Goal: Task Accomplishment & Management: Manage account settings

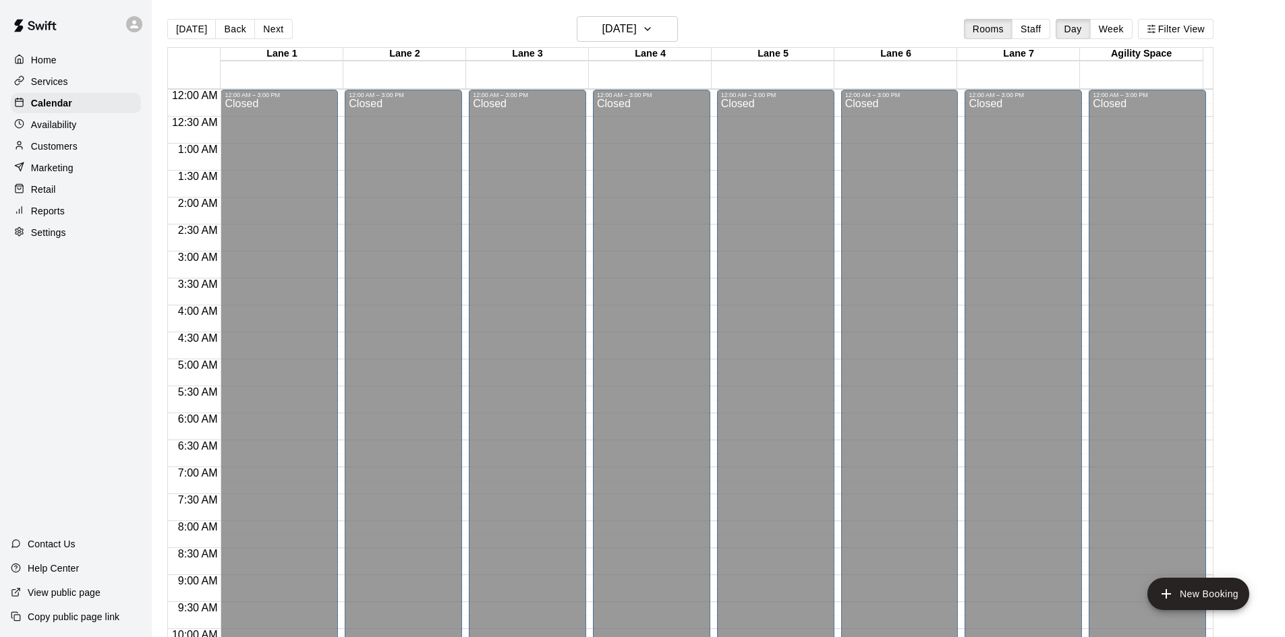
scroll to position [691, 0]
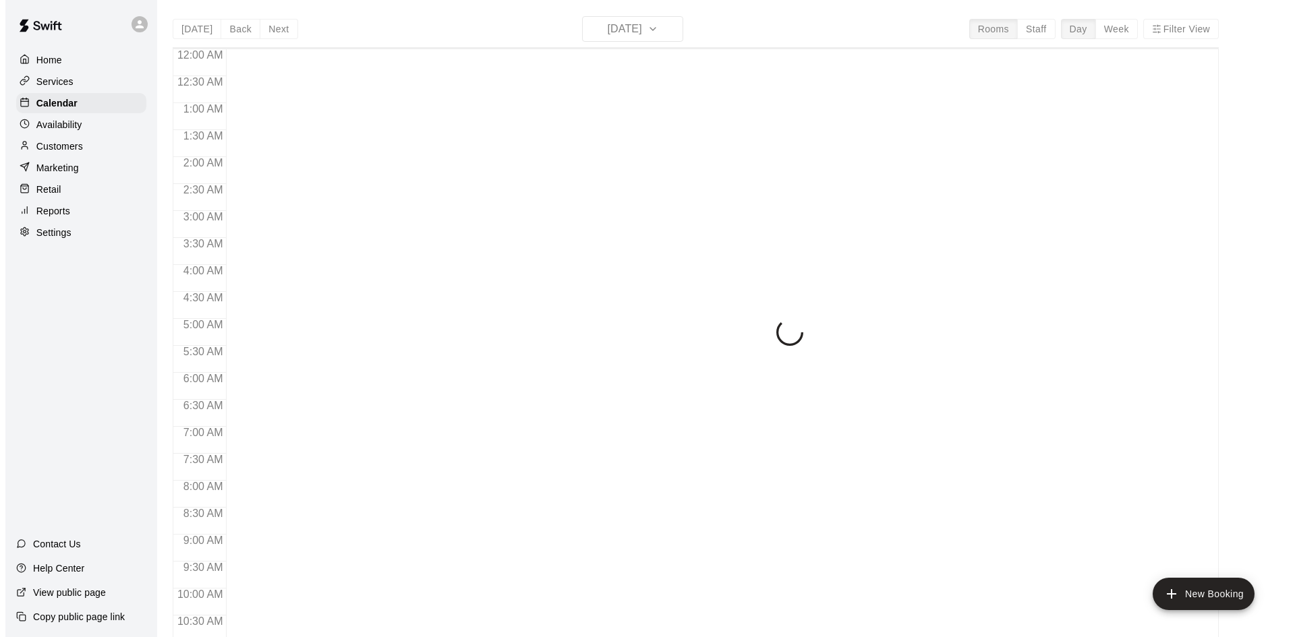
scroll to position [691, 0]
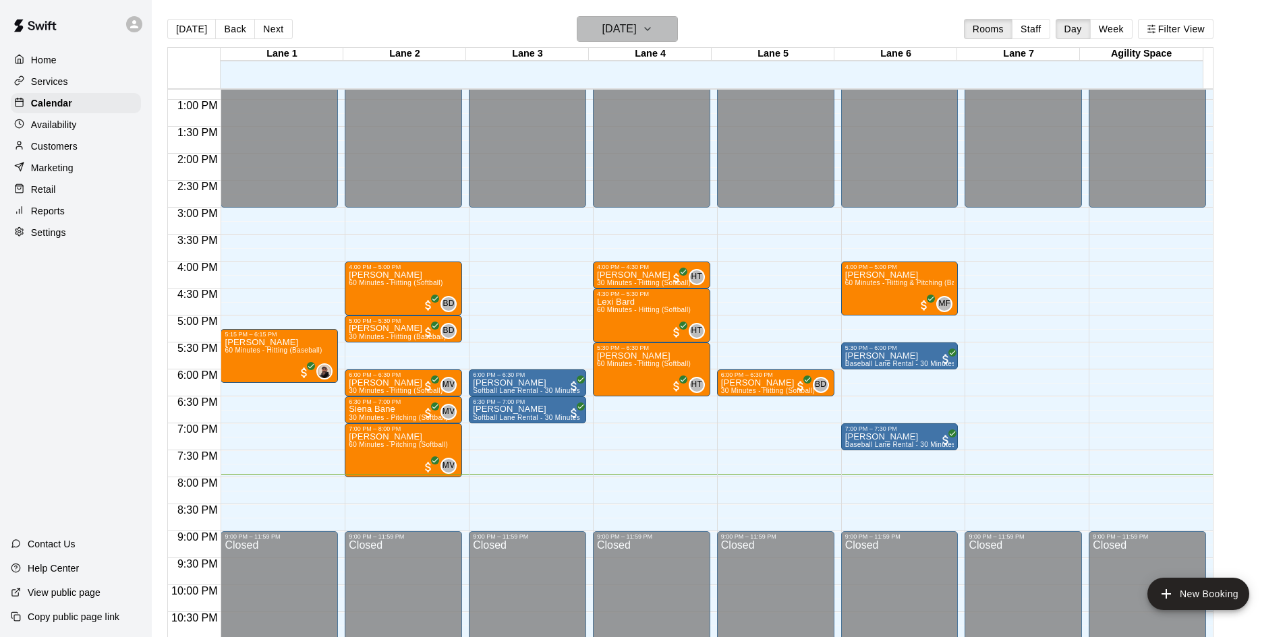
click at [653, 33] on icon "button" at bounding box center [647, 29] width 11 height 16
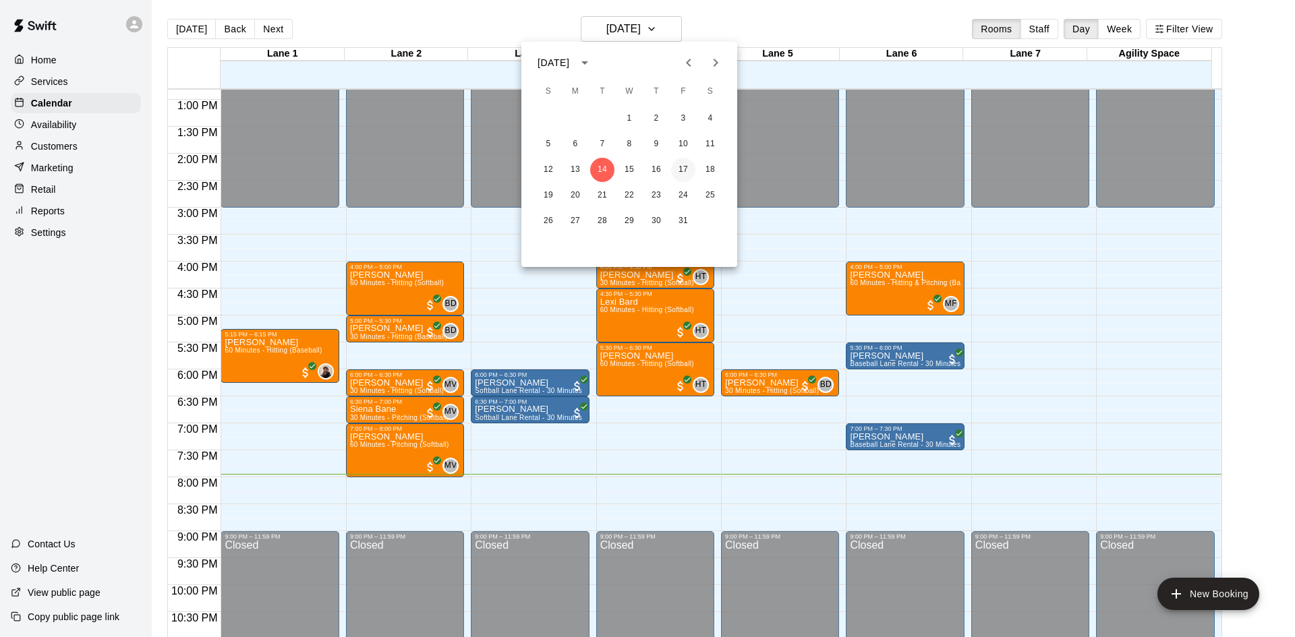
click at [688, 172] on button "17" at bounding box center [683, 170] width 24 height 24
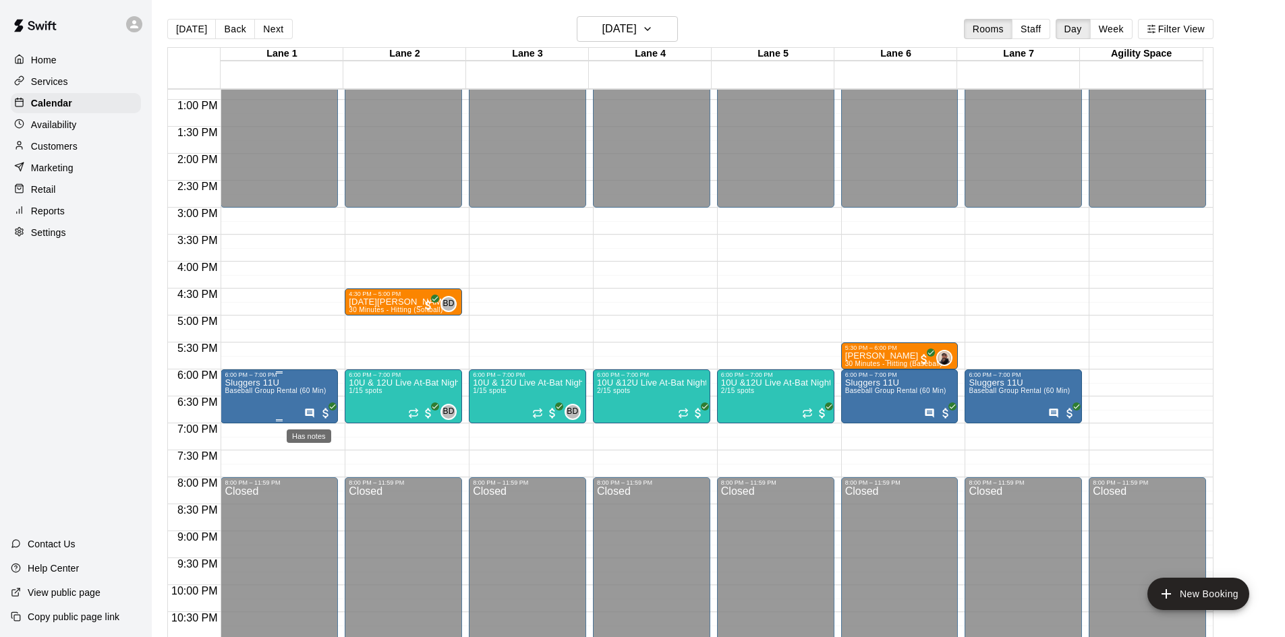
click at [305, 416] on icon "Has notes" at bounding box center [309, 413] width 9 height 9
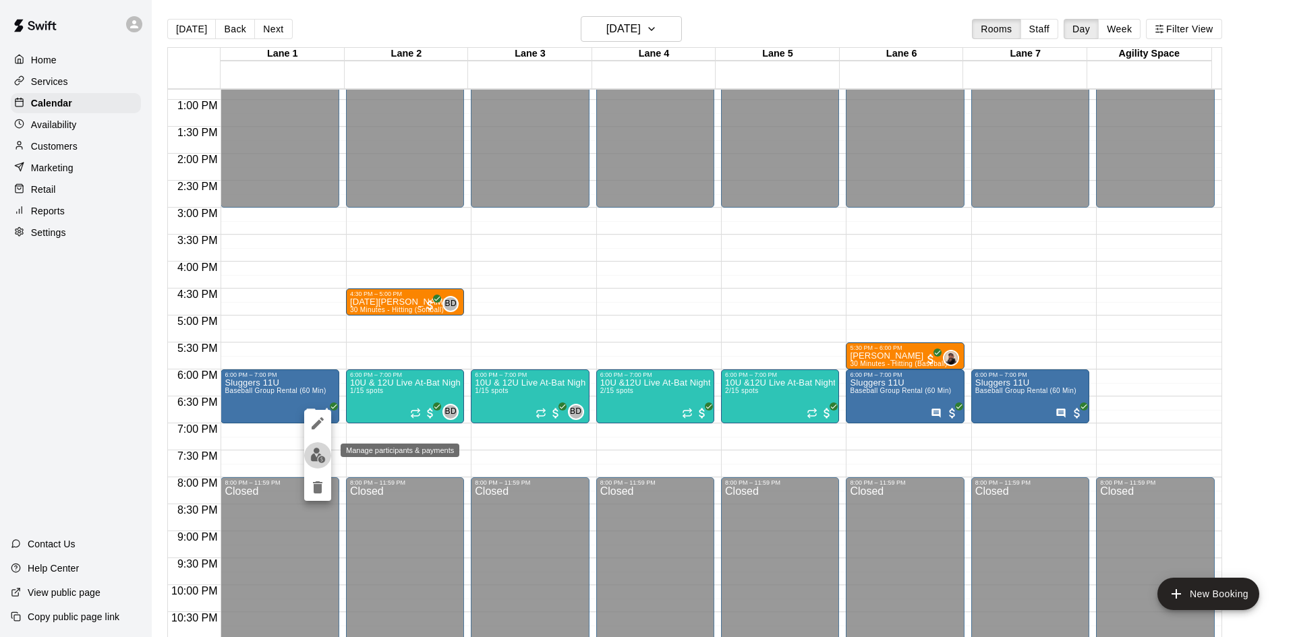
click at [314, 454] on img "edit" at bounding box center [318, 456] width 16 height 16
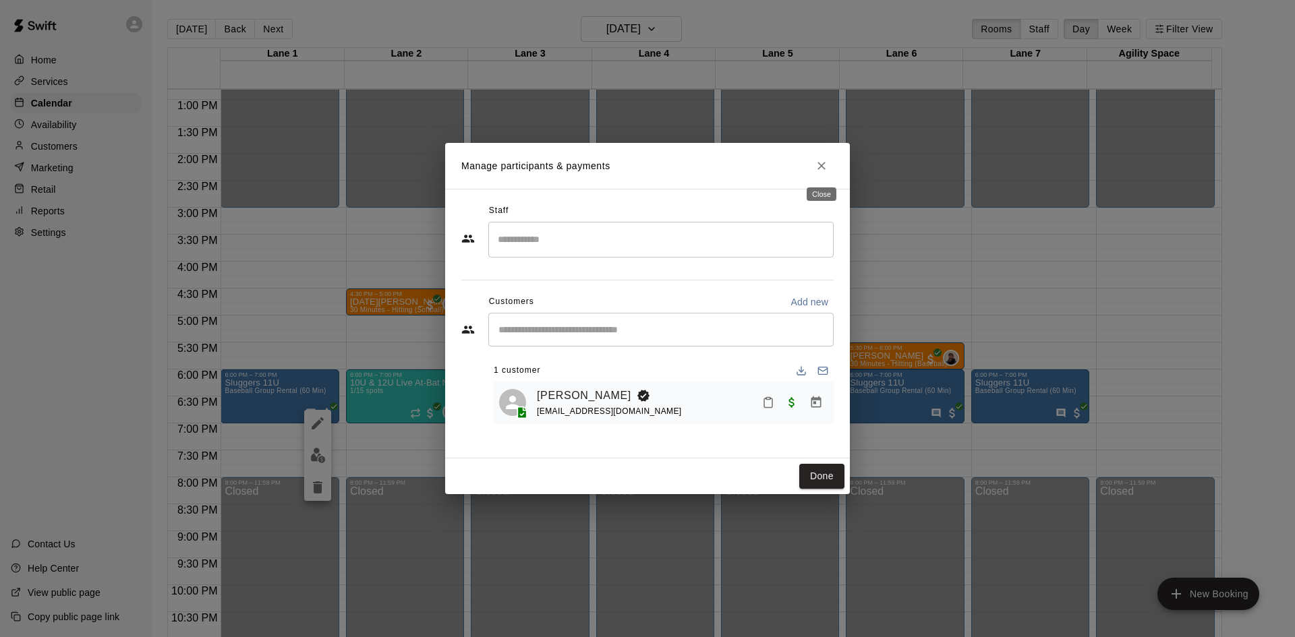
click at [820, 165] on icon "Close" at bounding box center [821, 166] width 8 height 8
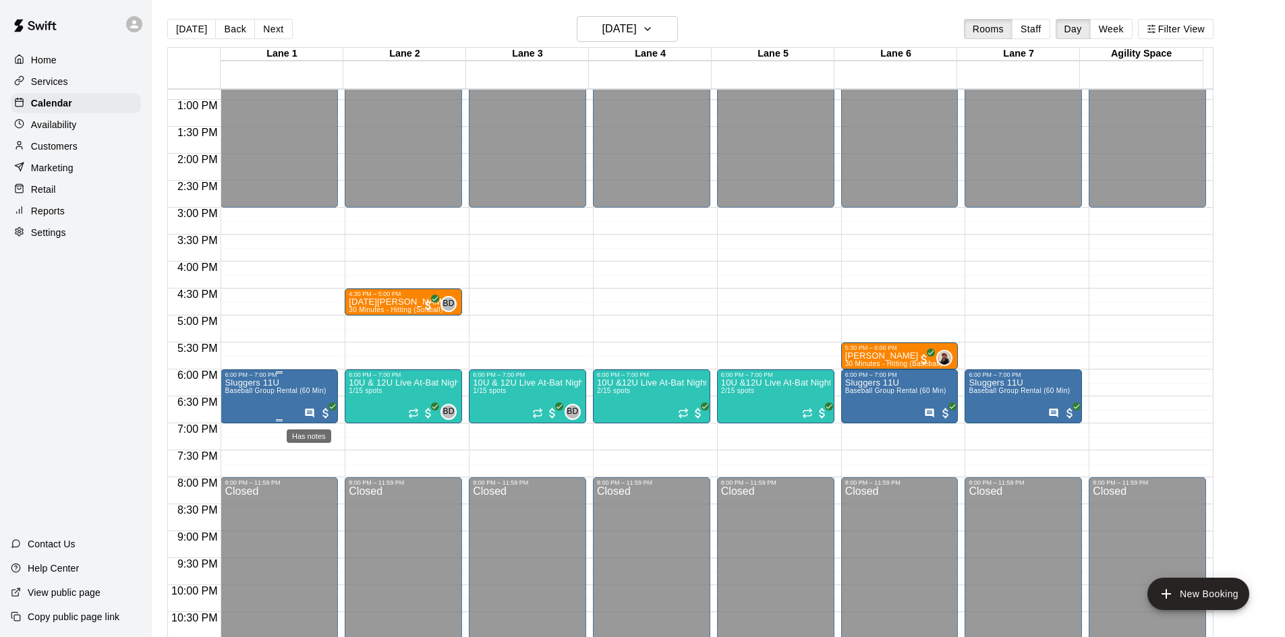
click at [305, 411] on icon "Has notes" at bounding box center [309, 413] width 9 height 9
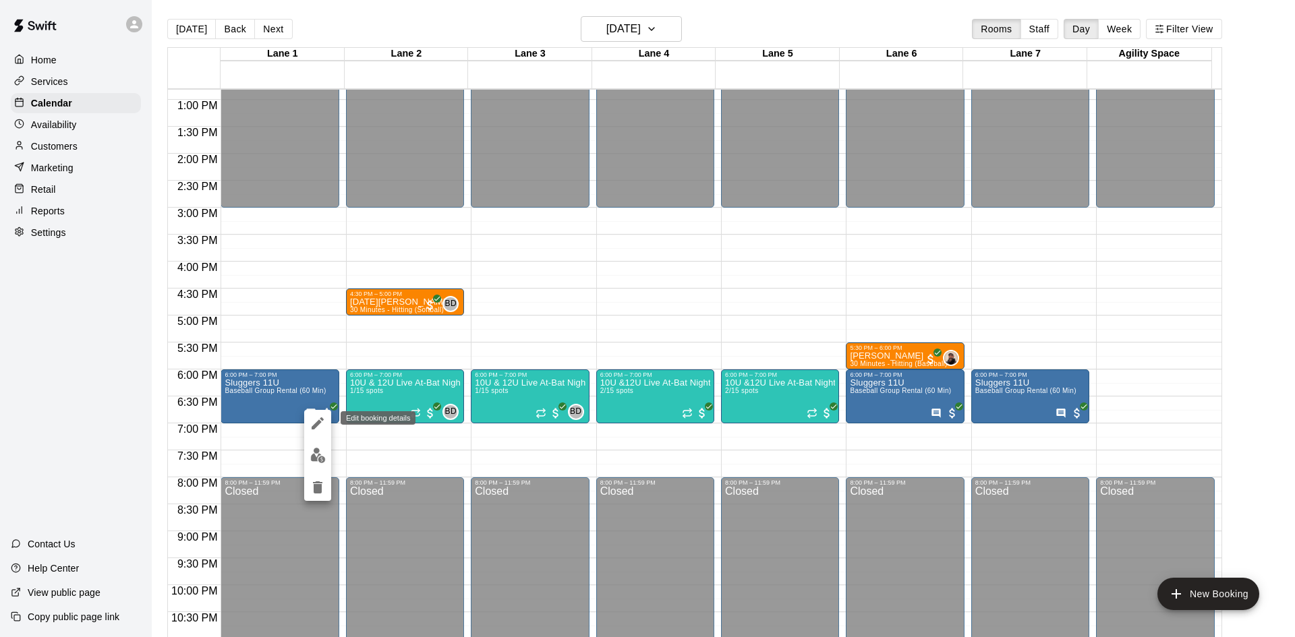
click at [310, 419] on icon "edit" at bounding box center [318, 423] width 16 height 16
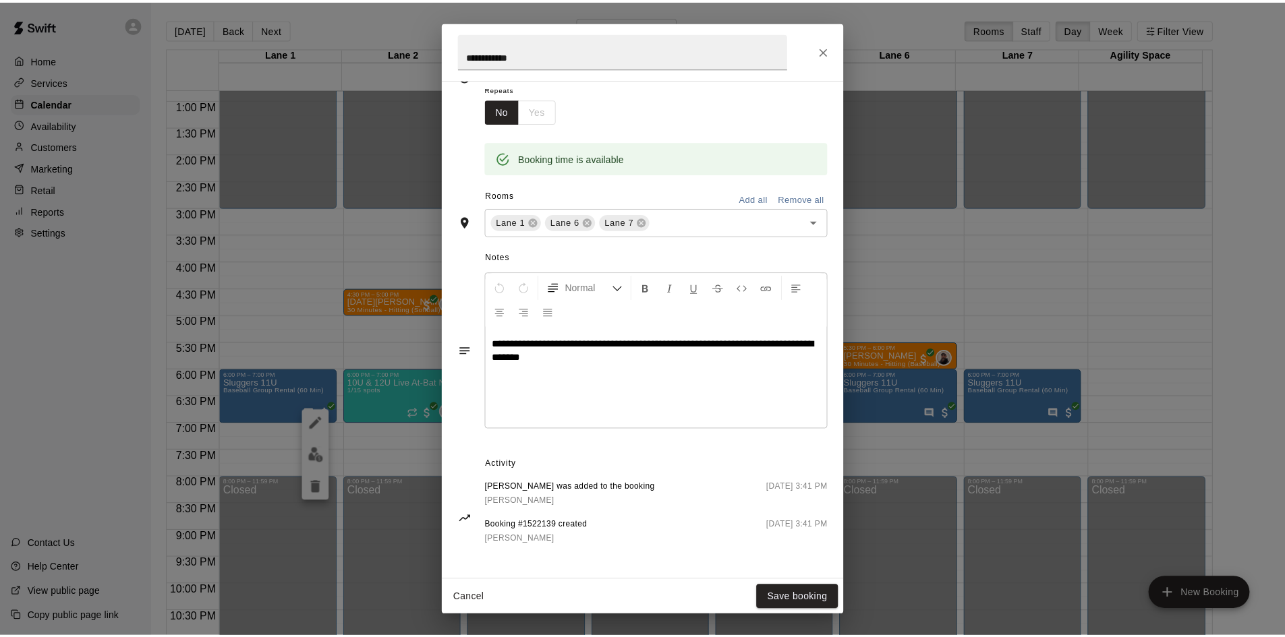
scroll to position [221, 0]
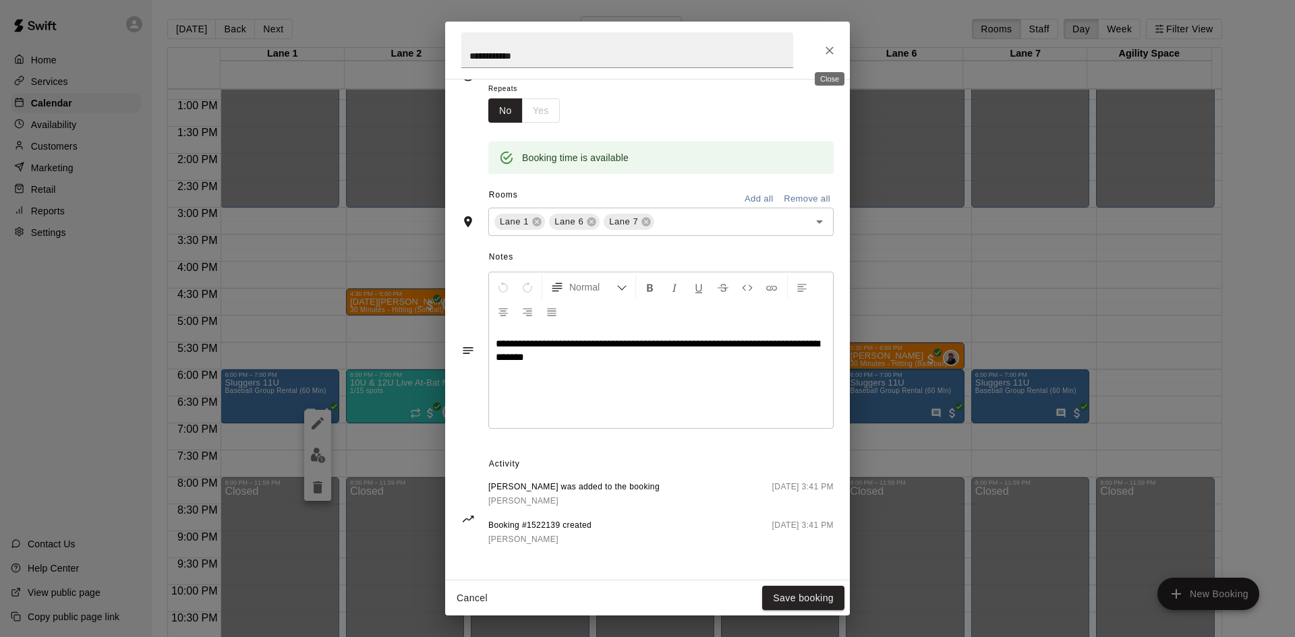
click at [834, 51] on icon "Close" at bounding box center [829, 50] width 13 height 13
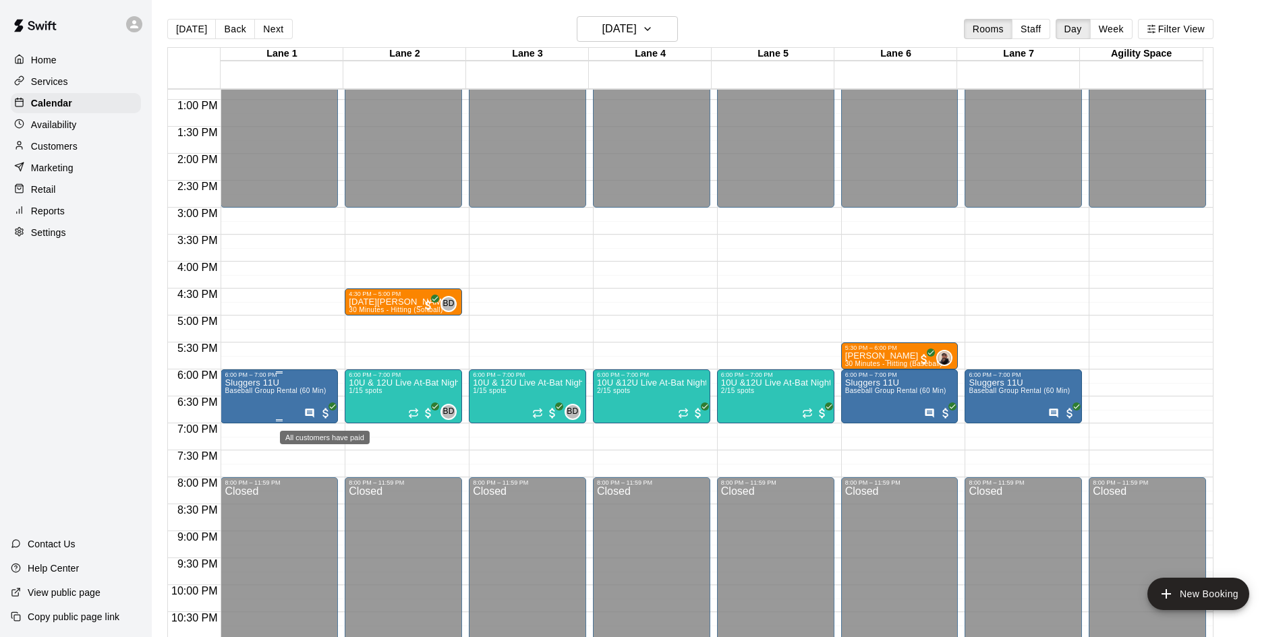
click at [327, 413] on span "All customers have paid" at bounding box center [325, 413] width 13 height 13
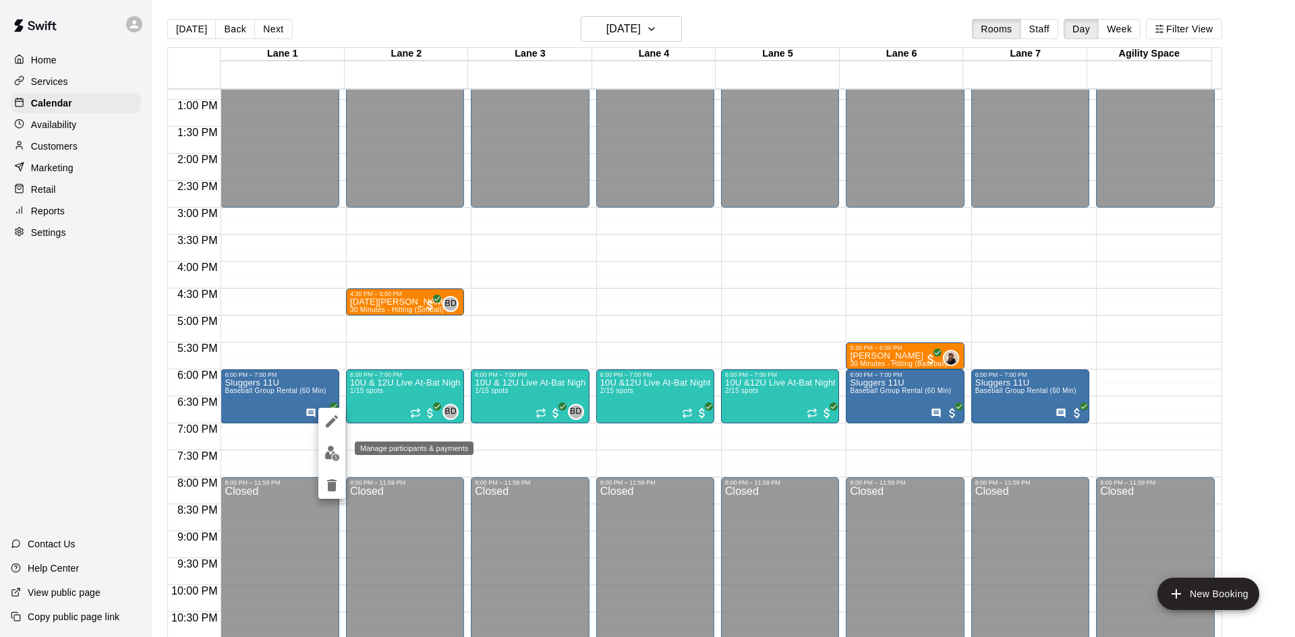
click at [332, 454] on img "edit" at bounding box center [332, 454] width 16 height 16
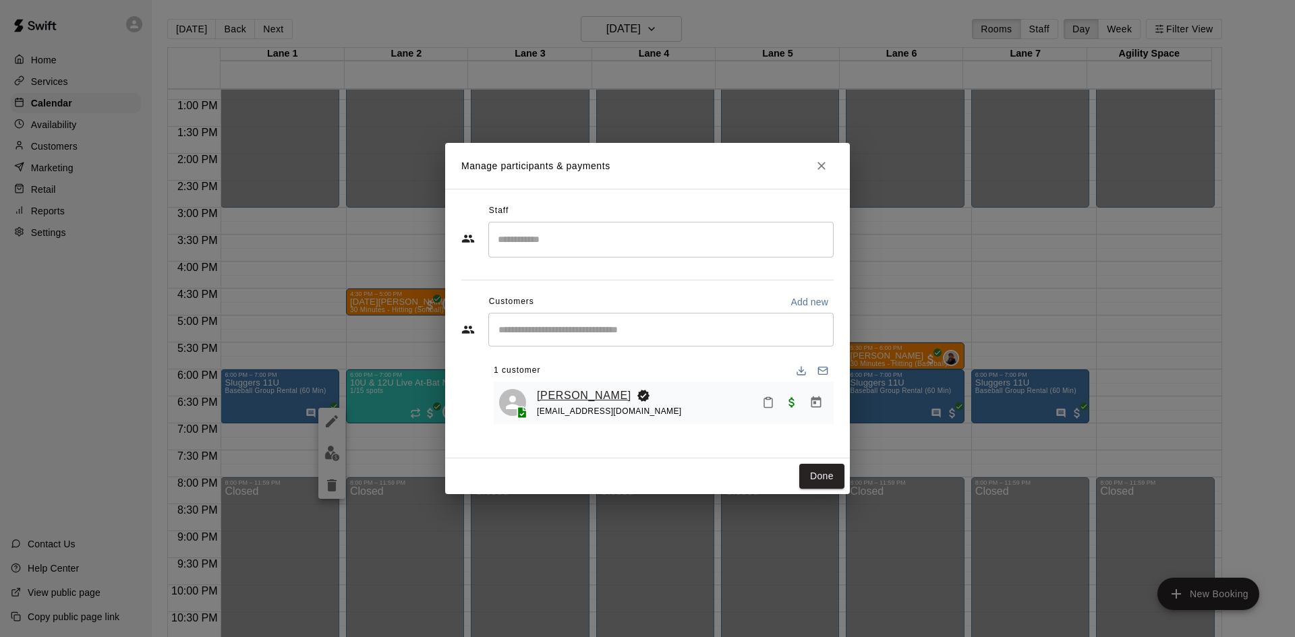
click at [568, 398] on link "Scott Barish" at bounding box center [584, 396] width 94 height 18
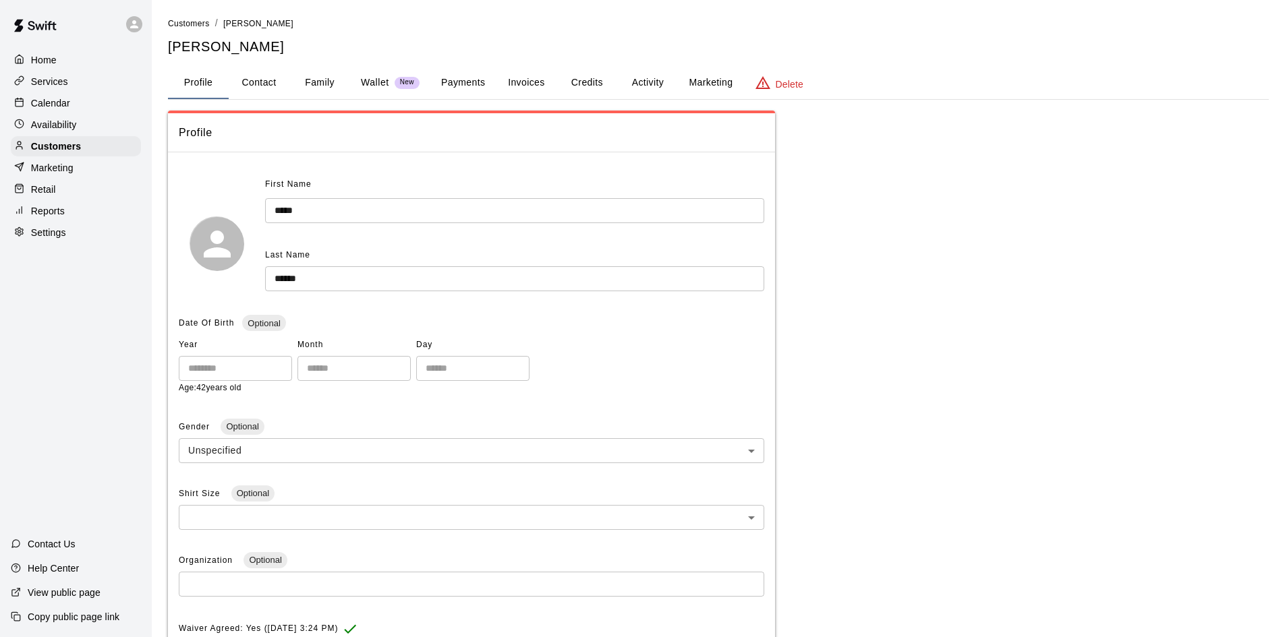
click at [452, 82] on button "Payments" at bounding box center [462, 83] width 65 height 32
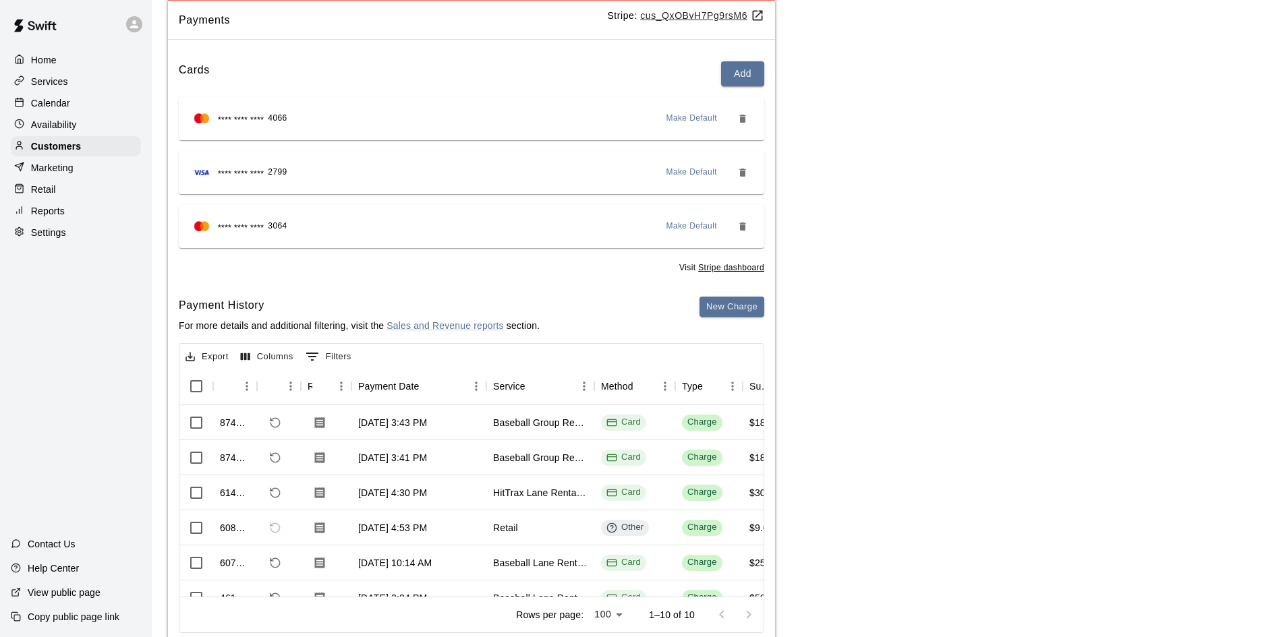
scroll to position [135, 0]
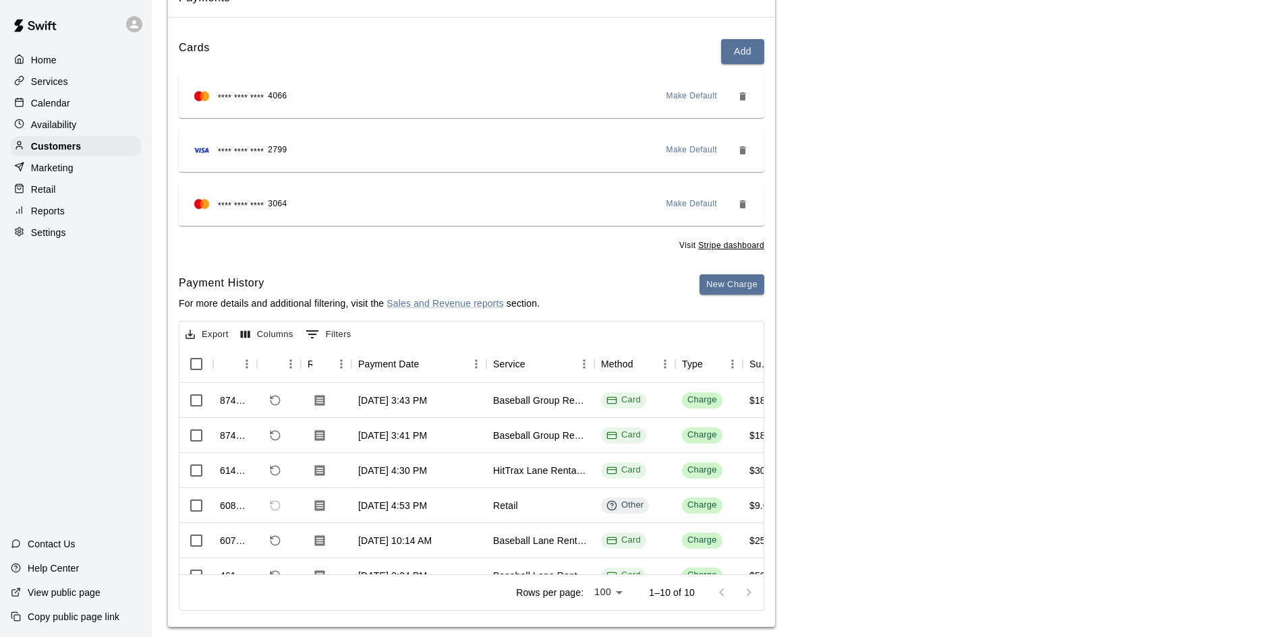
drag, startPoint x: 312, startPoint y: 558, endPoint x: 366, endPoint y: 573, distance: 56.8
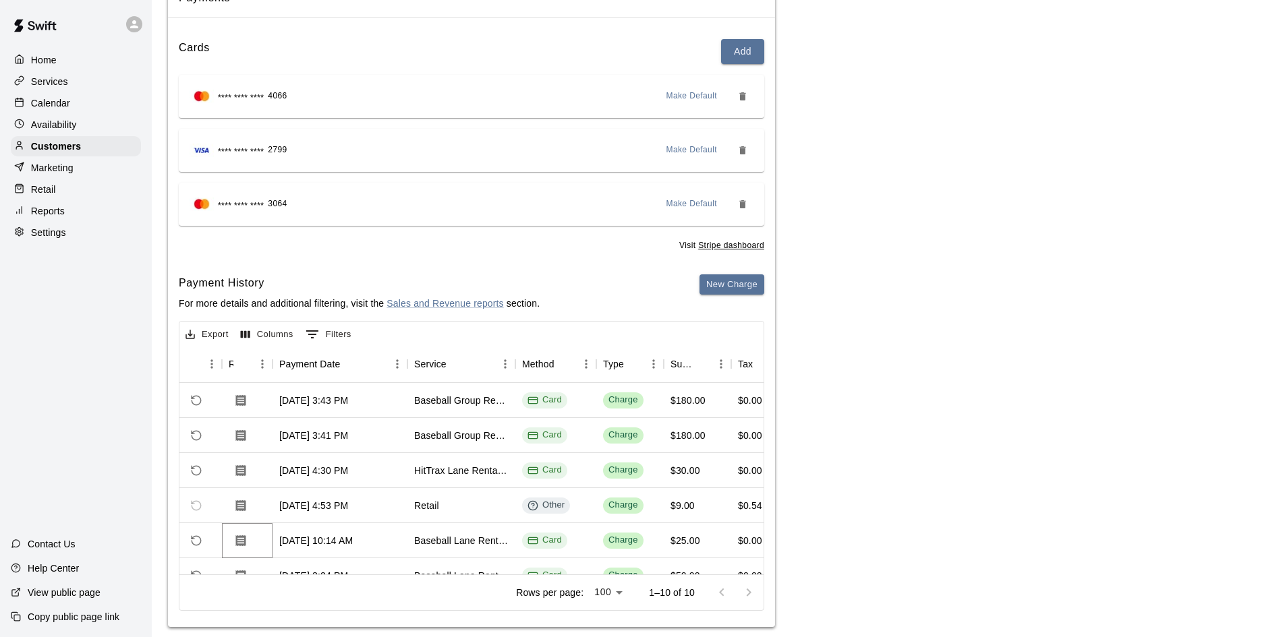
scroll to position [0, 0]
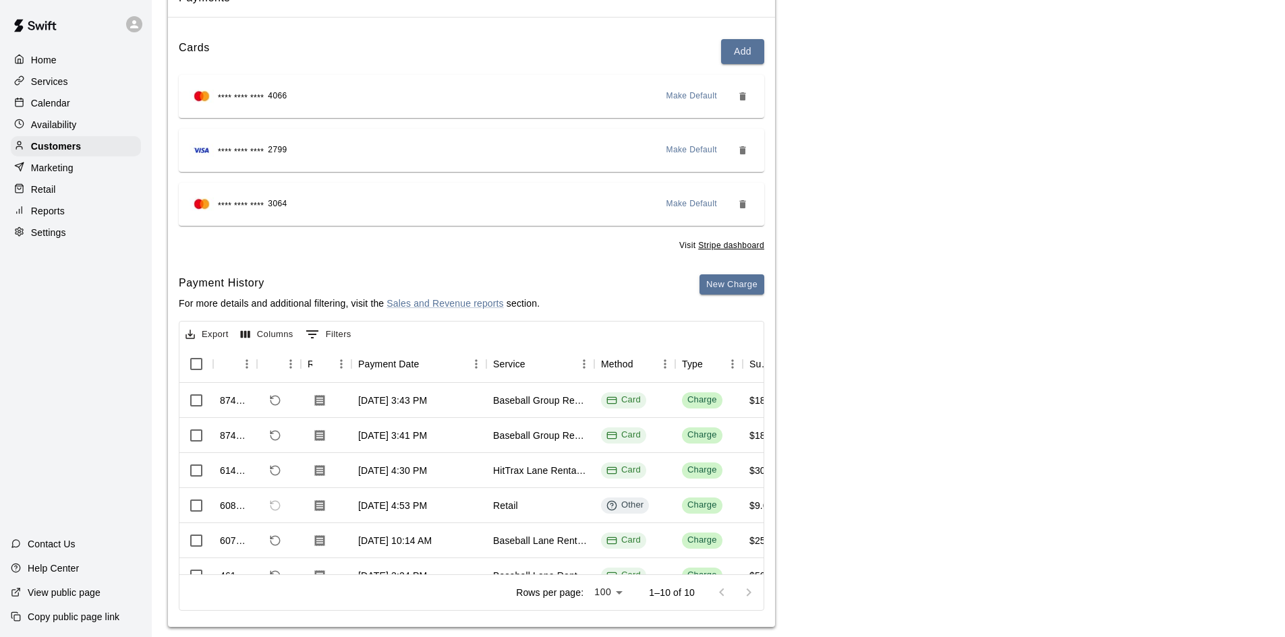
click at [962, 378] on div "Payments Stripe: cus_QxOBvH7Pg9rsM6 Cards Add **** **** **** 4066 Make Default …" at bounding box center [718, 302] width 1100 height 652
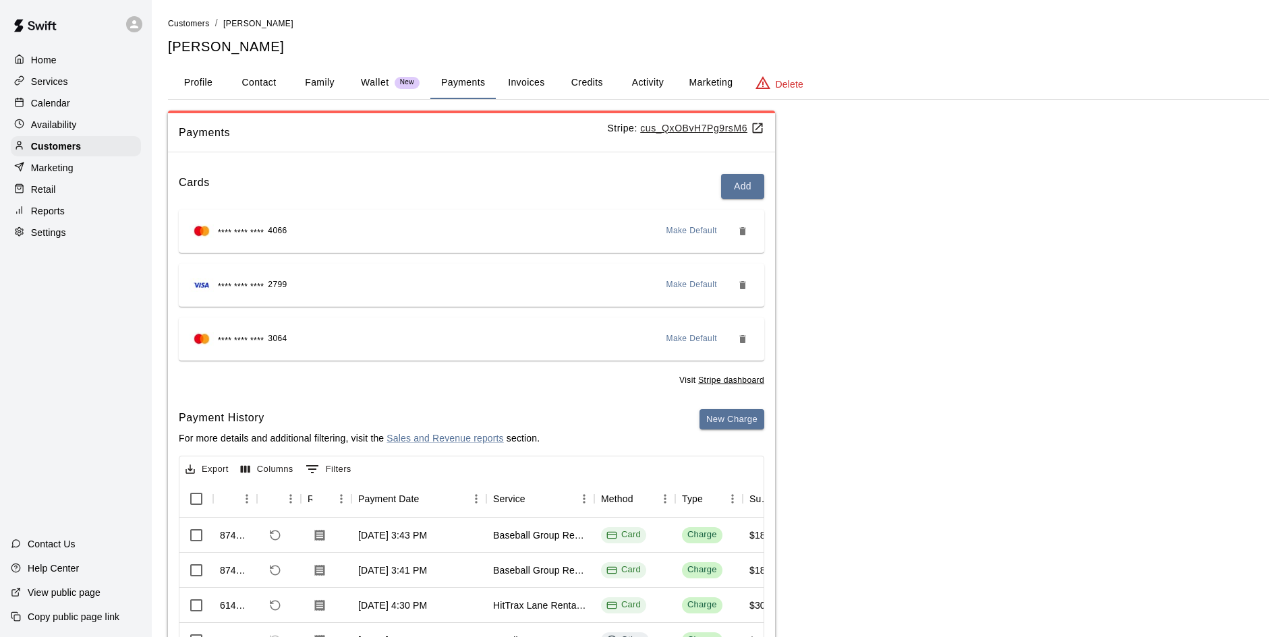
click at [51, 107] on p "Calendar" at bounding box center [50, 102] width 39 height 13
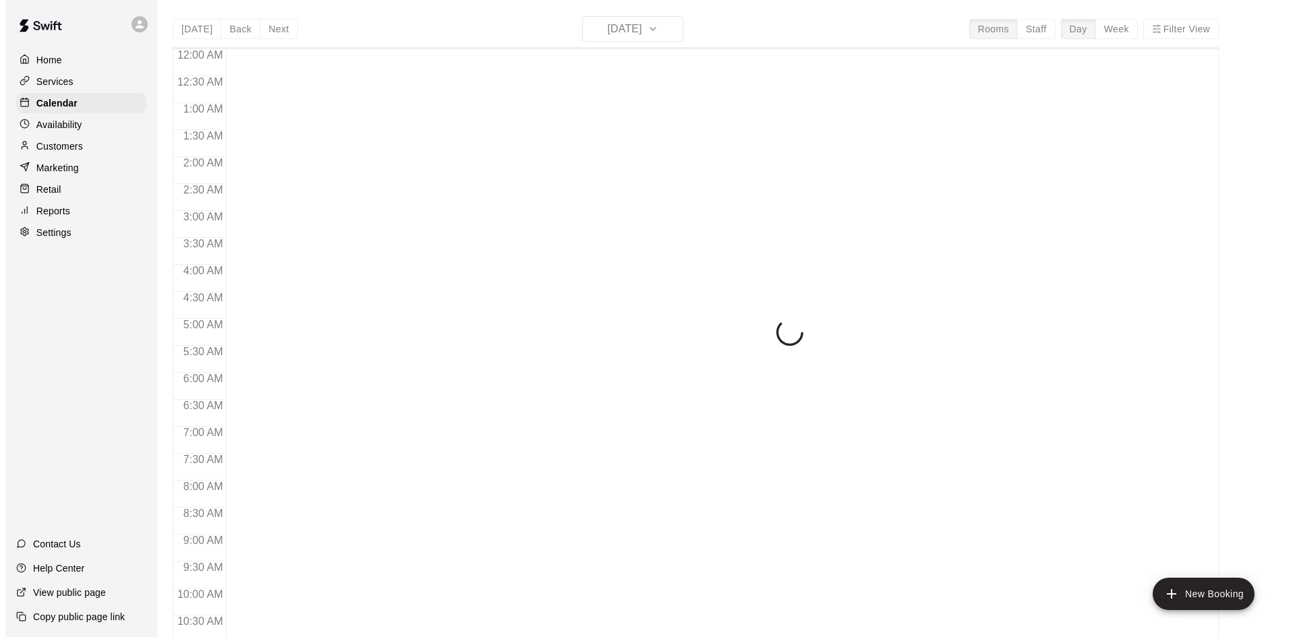
scroll to position [691, 0]
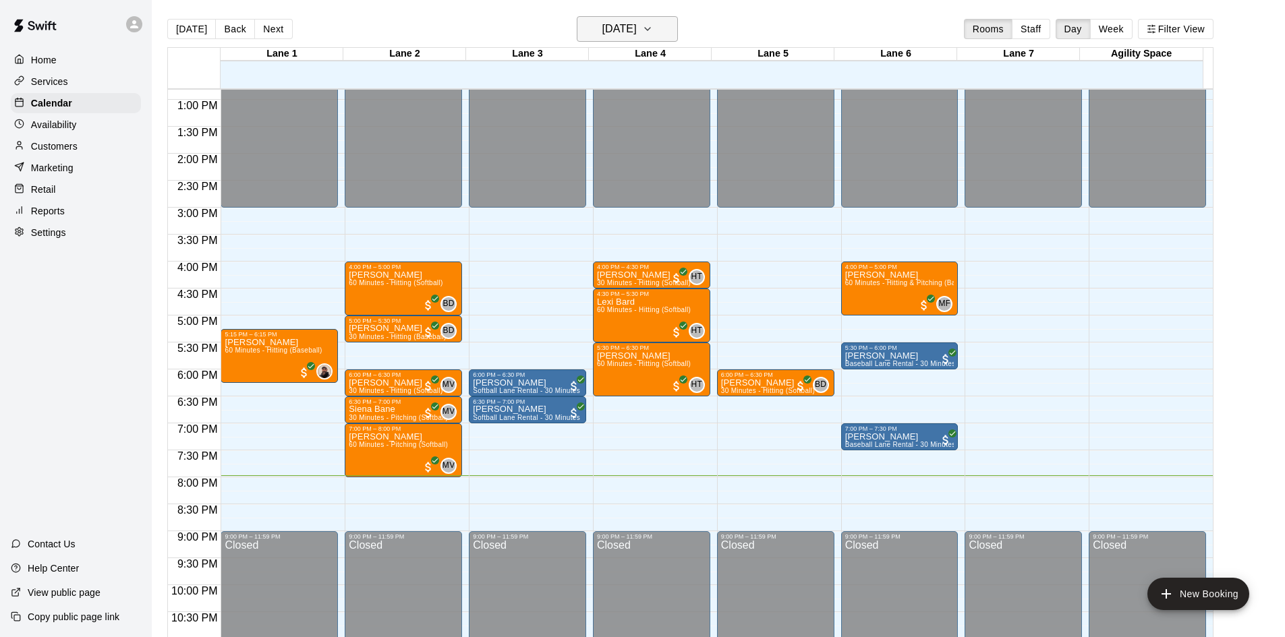
click at [678, 32] on button "Tuesday Oct 14" at bounding box center [627, 29] width 101 height 26
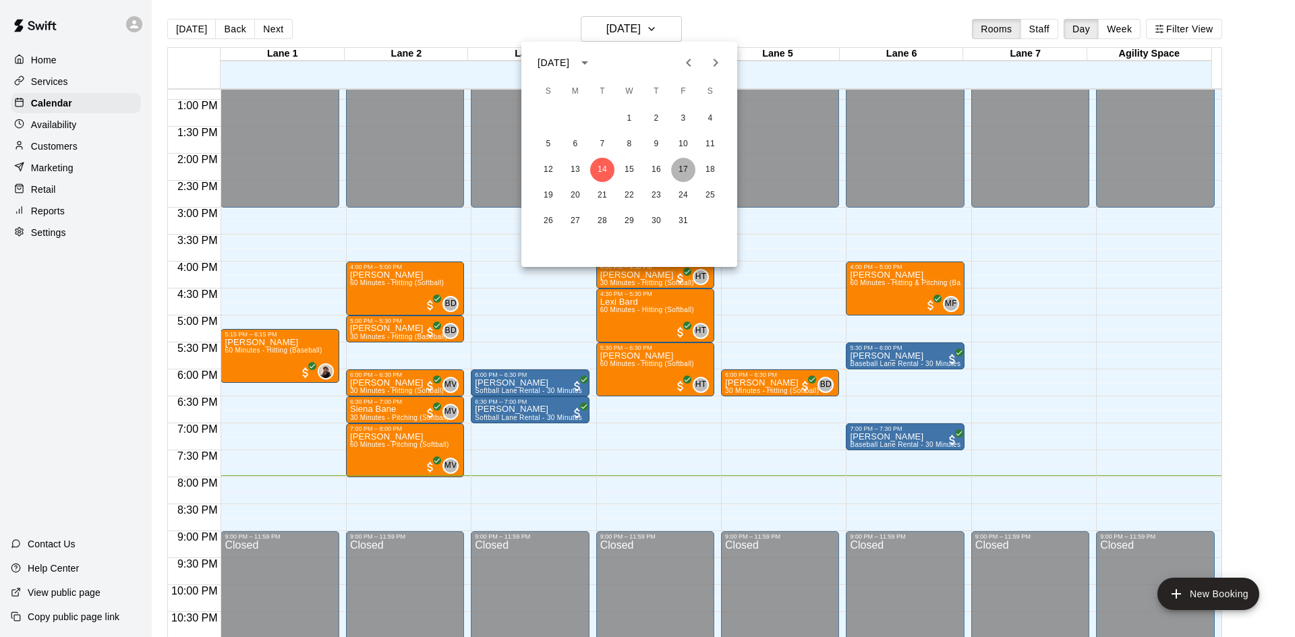
click at [680, 169] on button "17" at bounding box center [683, 170] width 24 height 24
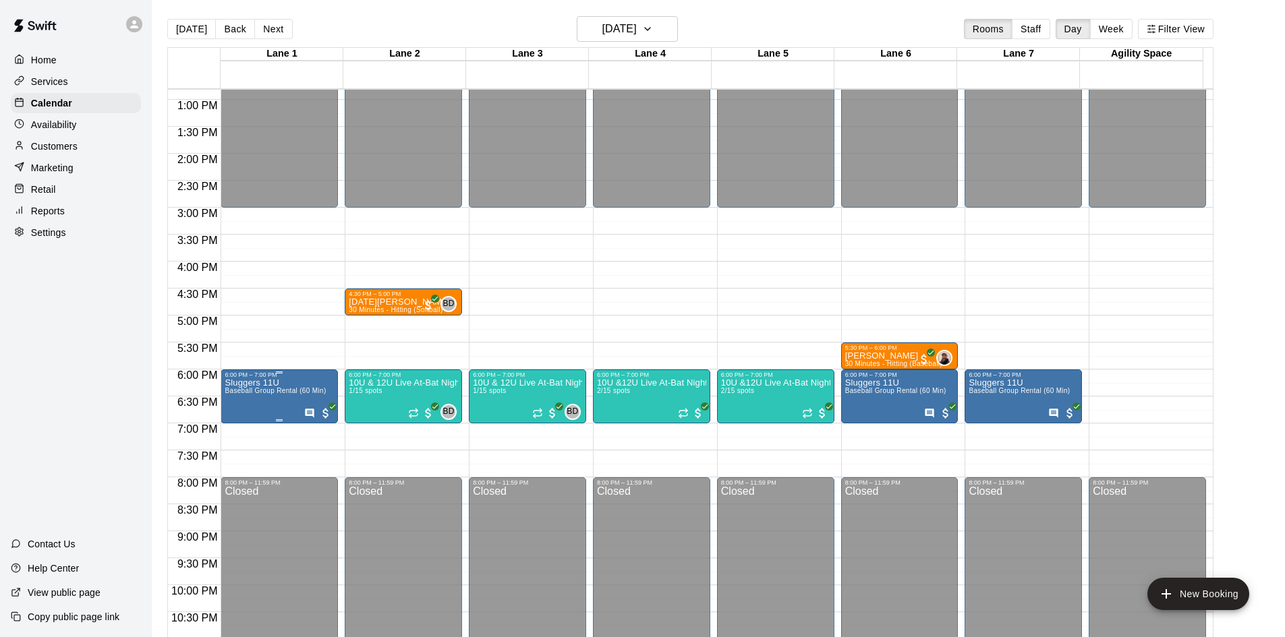
click at [245, 383] on p "Sluggers 11U" at bounding box center [275, 383] width 101 height 0
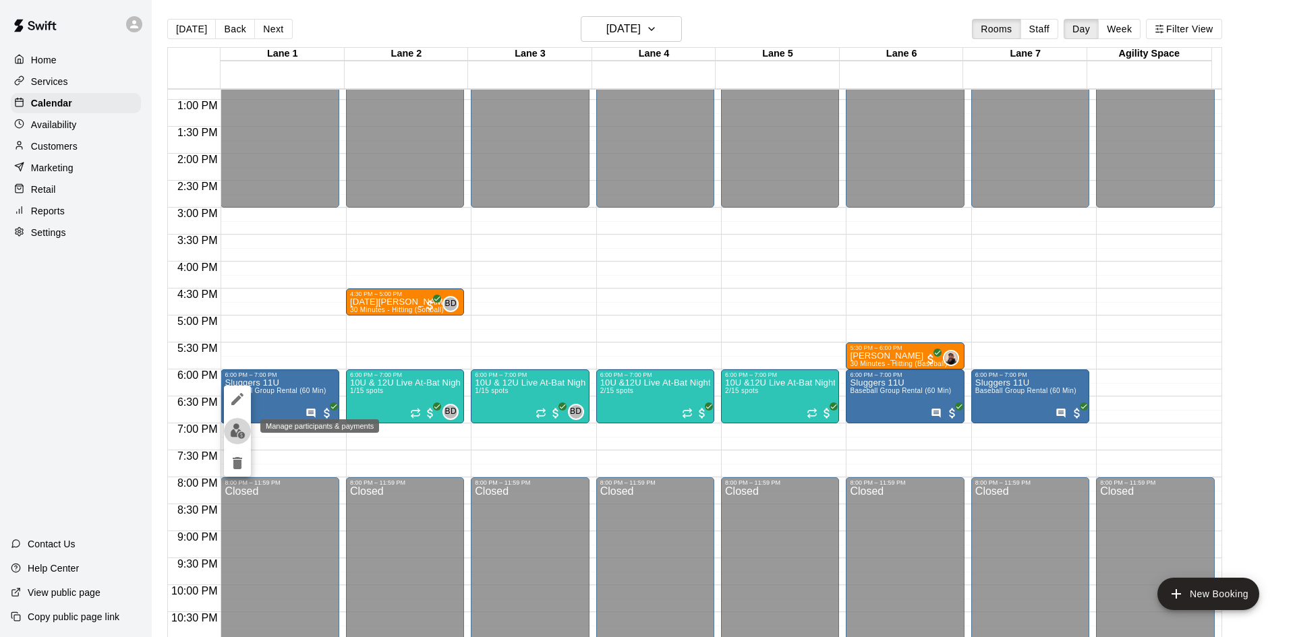
click at [239, 429] on img "edit" at bounding box center [238, 431] width 16 height 16
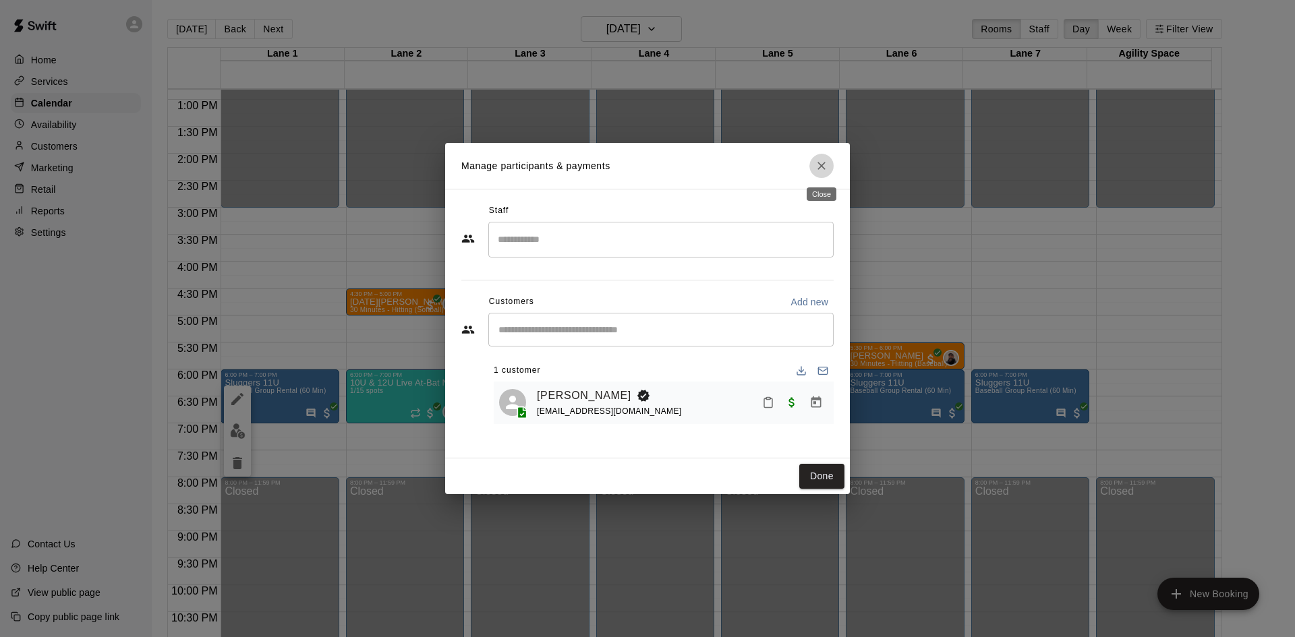
click at [823, 171] on icon "Close" at bounding box center [821, 165] width 13 height 13
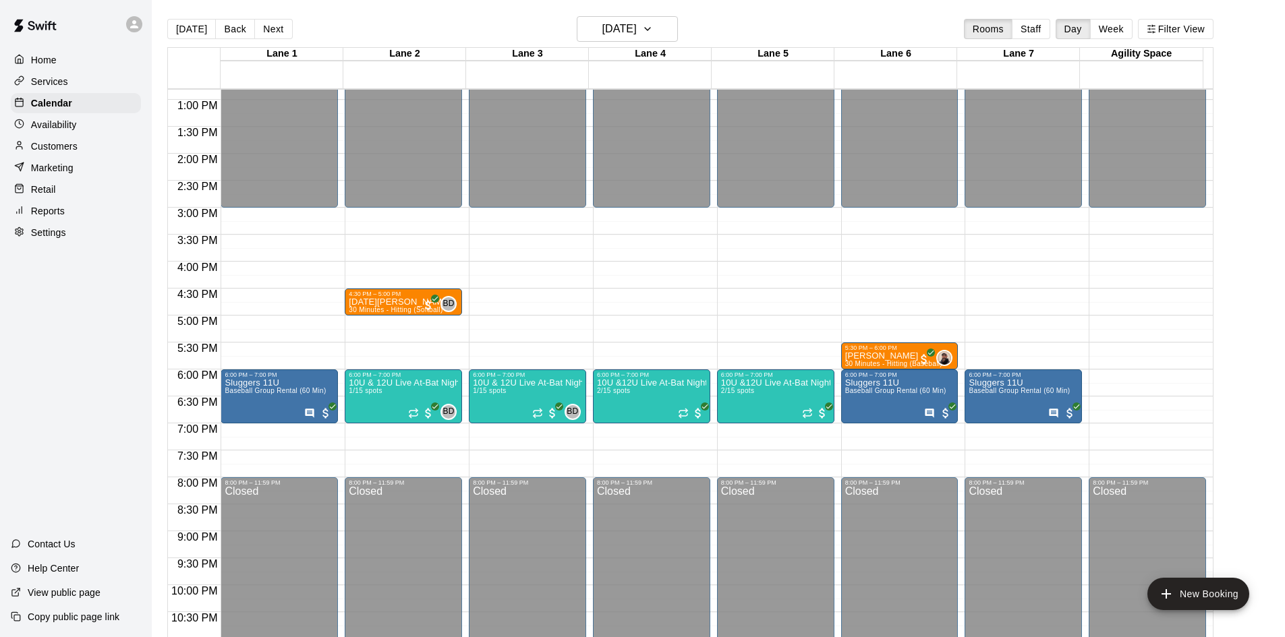
click at [183, 32] on button "[DATE]" at bounding box center [191, 29] width 49 height 20
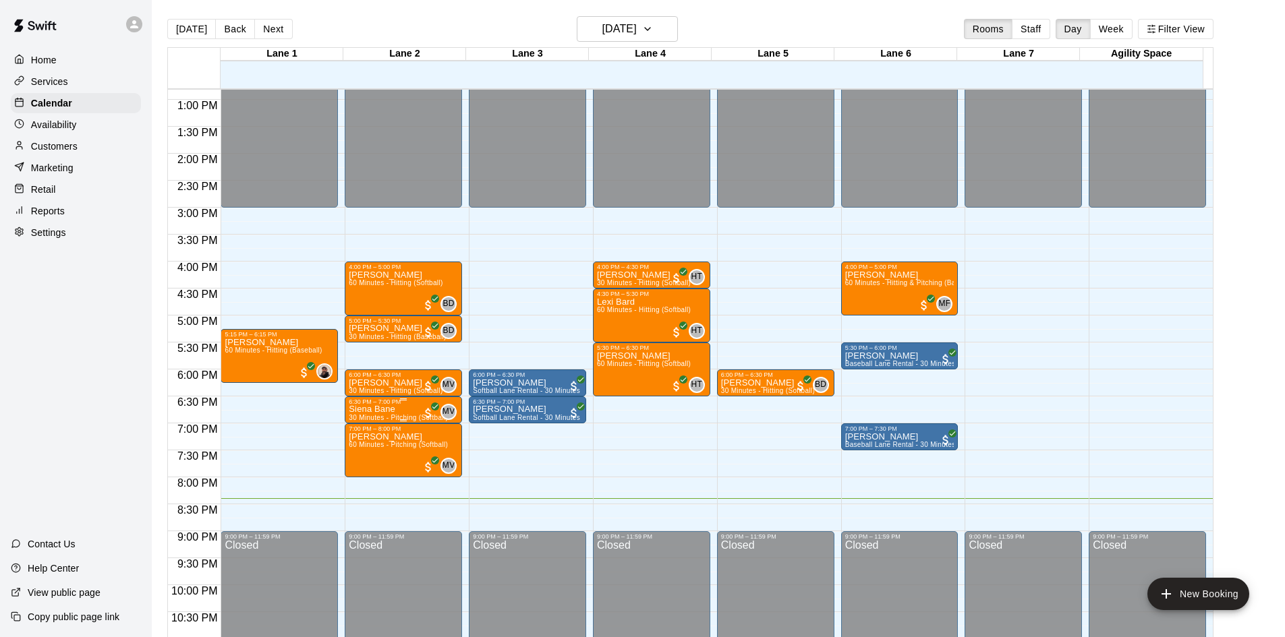
click at [402, 405] on div "6:30 PM – 7:00 PM" at bounding box center [403, 402] width 109 height 7
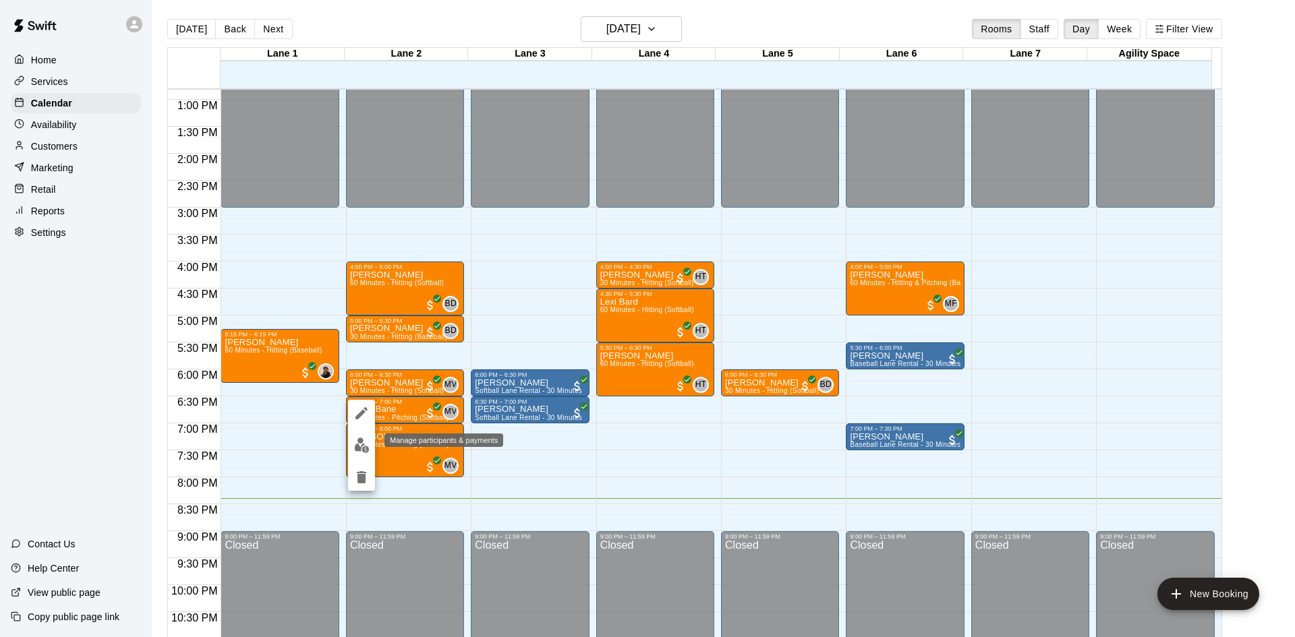
click at [363, 455] on button "edit" at bounding box center [361, 445] width 27 height 26
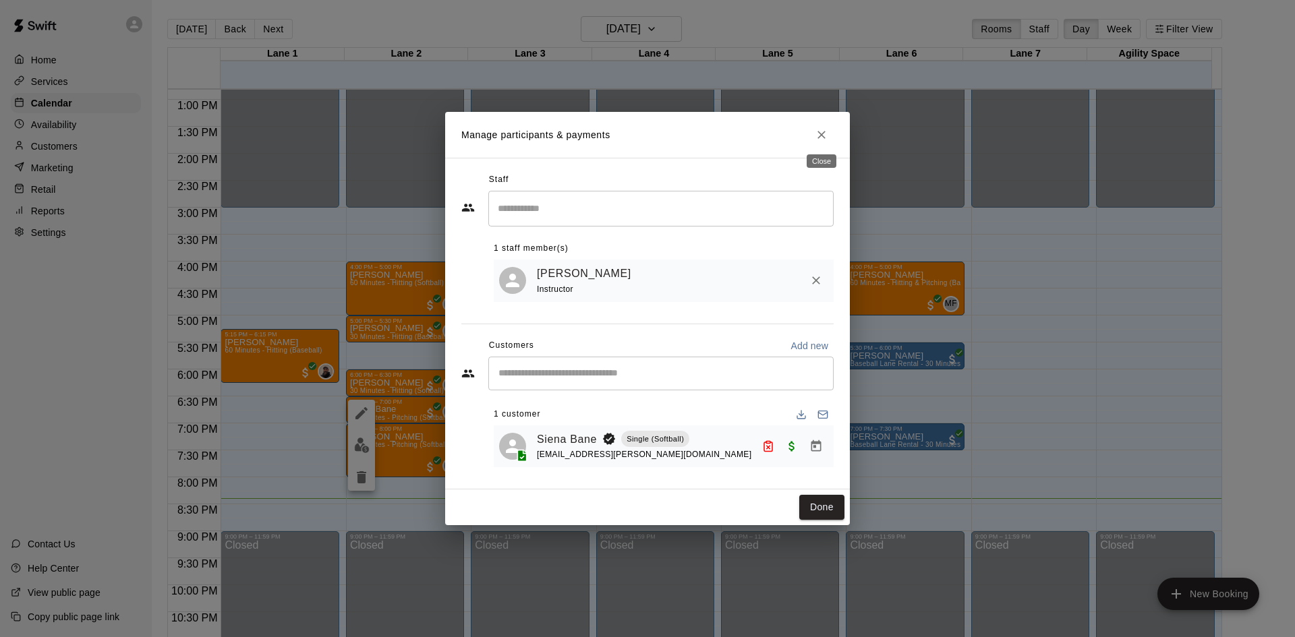
click at [828, 130] on button "Close" at bounding box center [821, 135] width 24 height 24
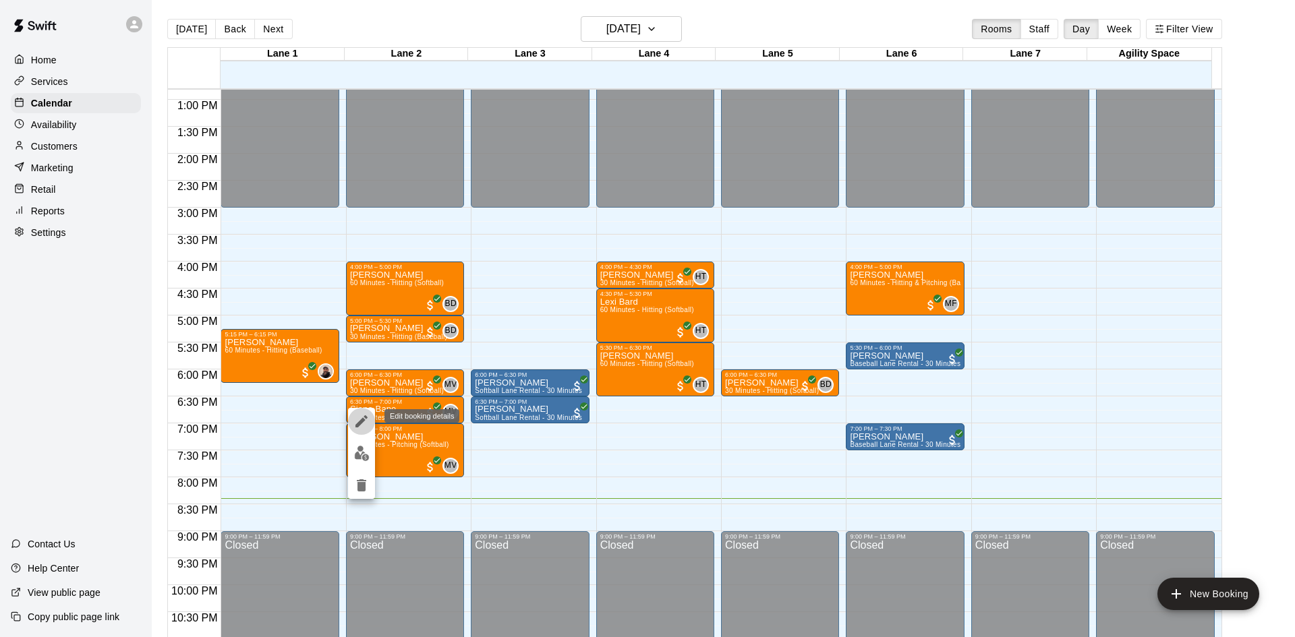
click at [359, 422] on icon "edit" at bounding box center [361, 421] width 12 height 12
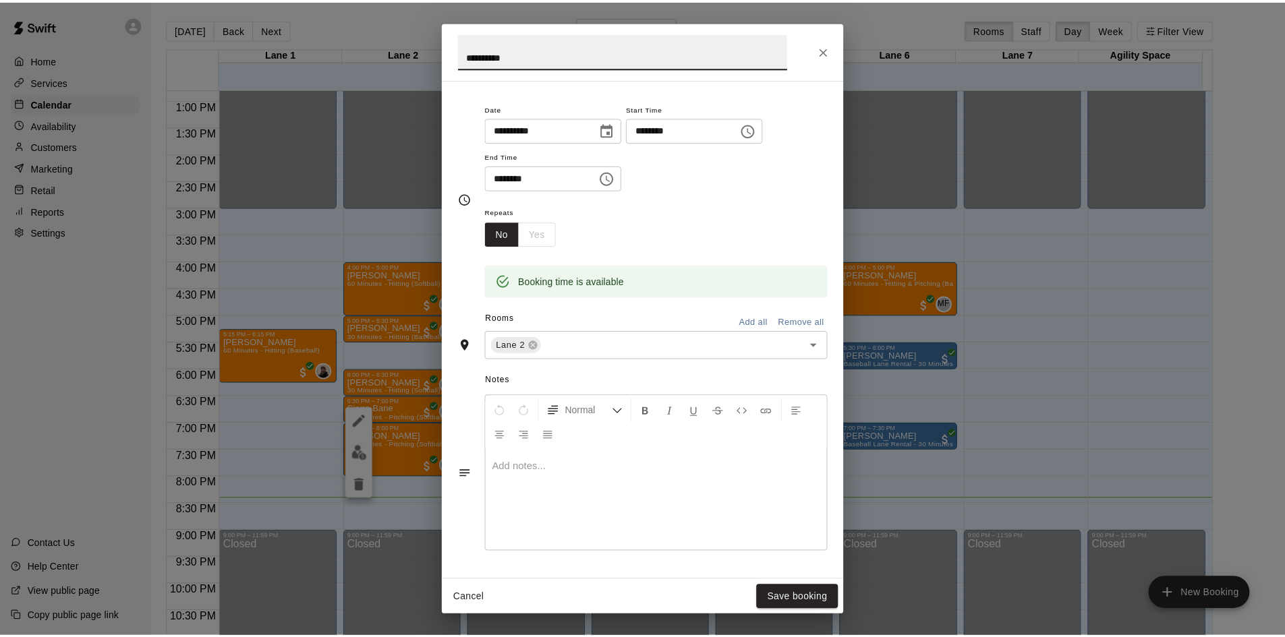
scroll to position [0, 0]
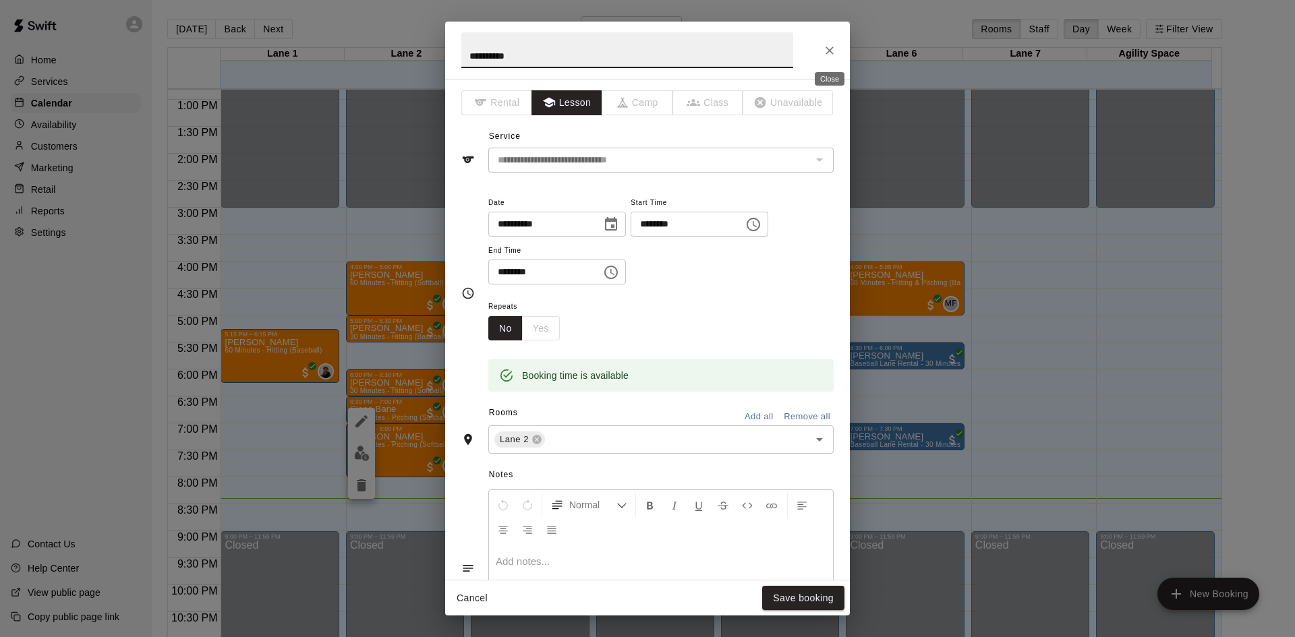
click at [837, 51] on button "Close" at bounding box center [829, 50] width 24 height 24
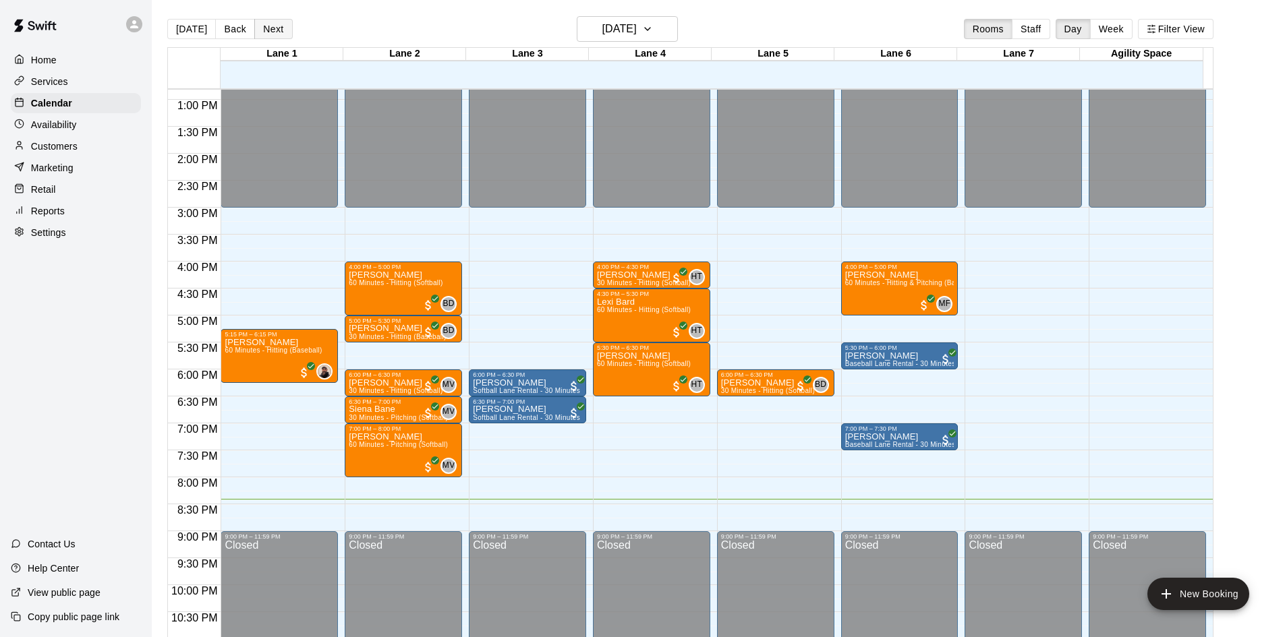
click at [279, 27] on button "Next" at bounding box center [273, 29] width 38 height 20
